Goal: Task Accomplishment & Management: Use online tool/utility

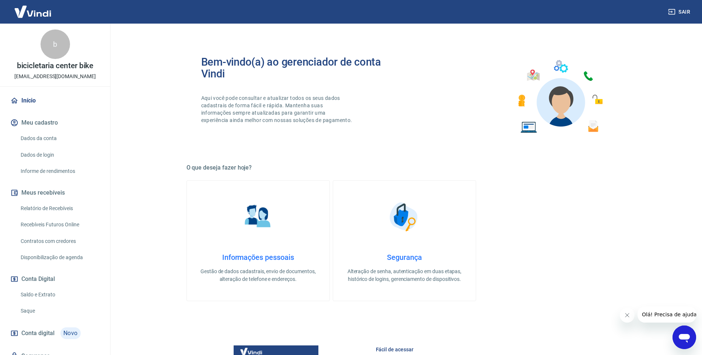
click at [63, 220] on link "Recebíveis Futuros Online" at bounding box center [60, 224] width 84 height 15
click at [59, 97] on link "Início" at bounding box center [55, 100] width 92 height 16
click at [29, 104] on link "Início" at bounding box center [55, 100] width 92 height 16
click at [62, 224] on link "Recebíveis Futuros Online" at bounding box center [60, 224] width 84 height 15
